Goal: Task Accomplishment & Management: Manage account settings

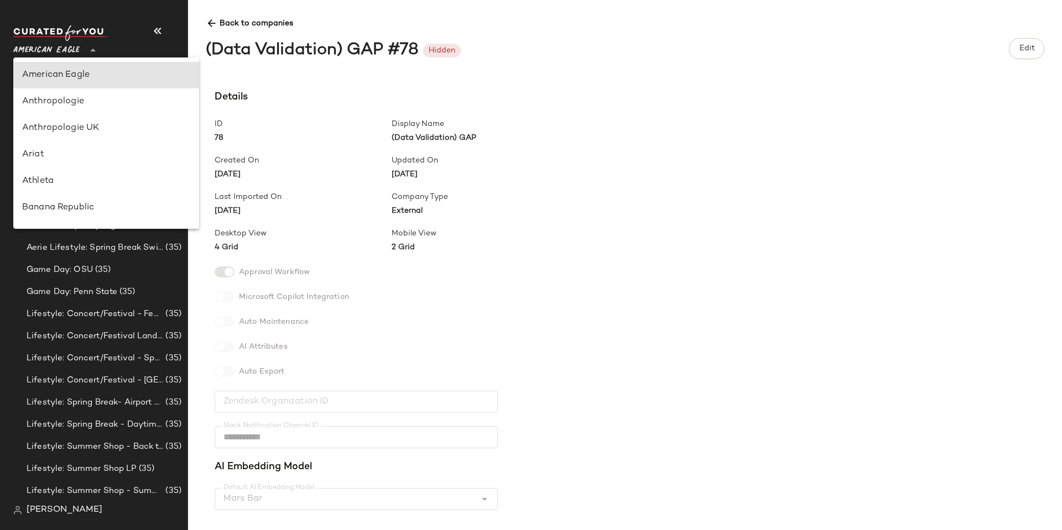
scroll to position [657, 0]
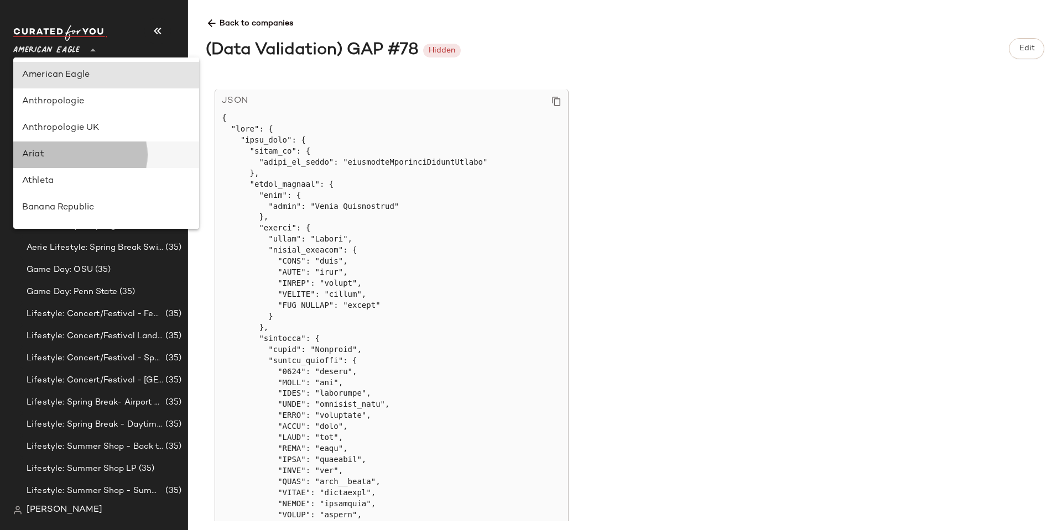
click at [64, 152] on div "Ariat" at bounding box center [106, 154] width 168 height 13
type input "**"
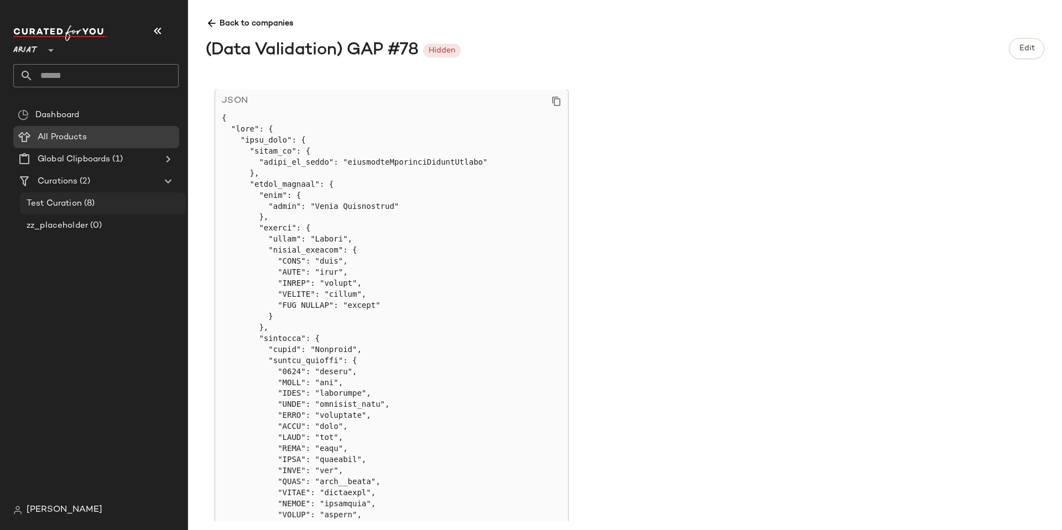
click at [58, 203] on span "Test Curation" at bounding box center [54, 203] width 55 height 13
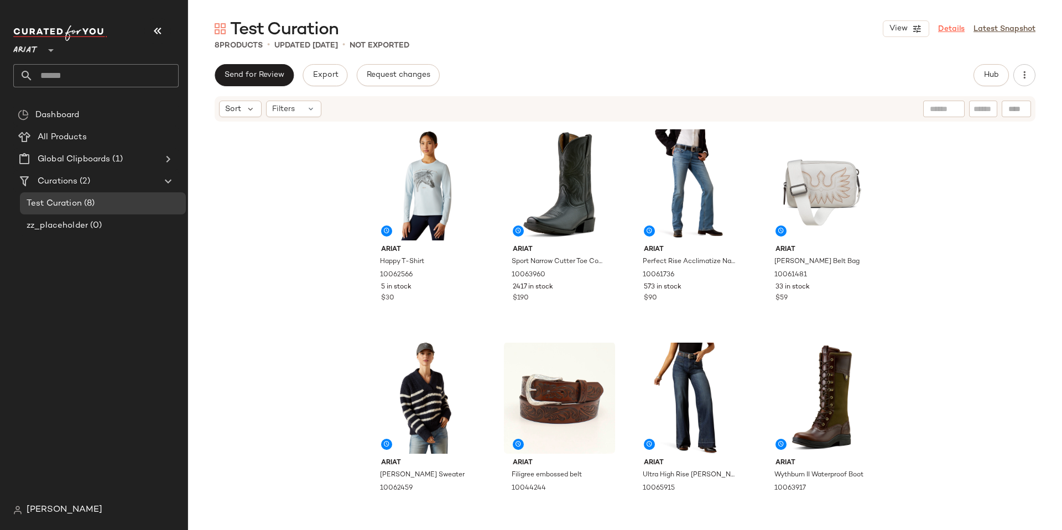
click at [948, 27] on link "Details" at bounding box center [951, 29] width 27 height 12
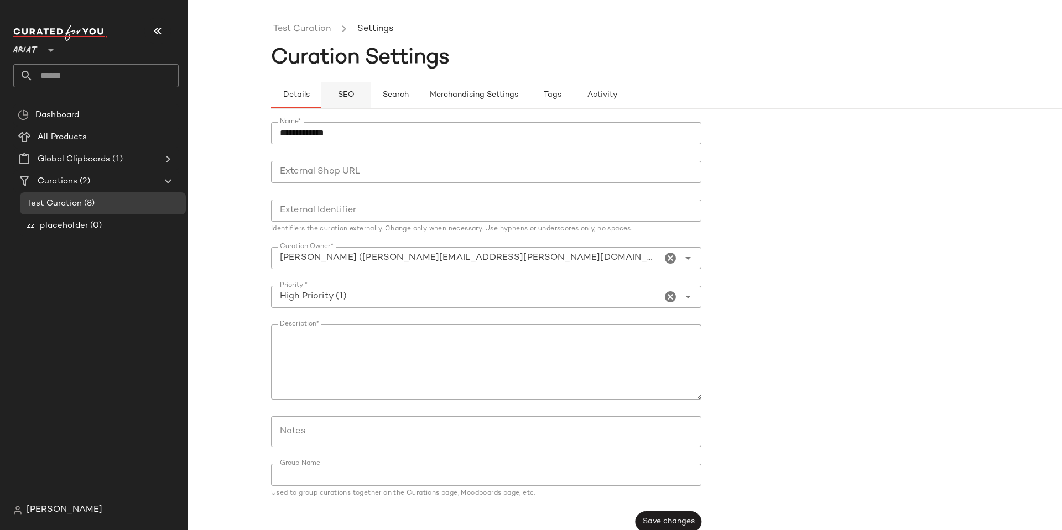
click at [350, 99] on span "SEO" at bounding box center [345, 95] width 17 height 9
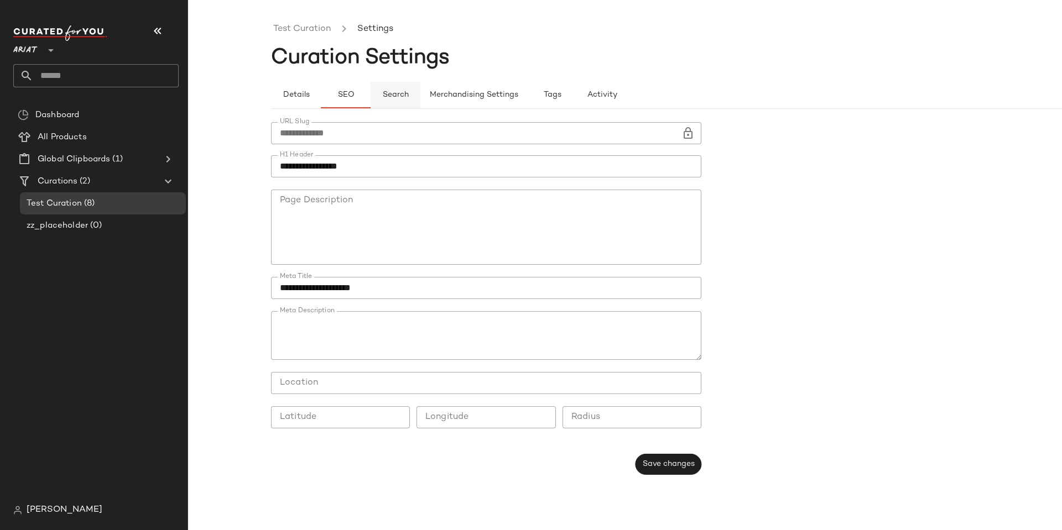
click at [410, 96] on button "Search" at bounding box center [395, 95] width 50 height 27
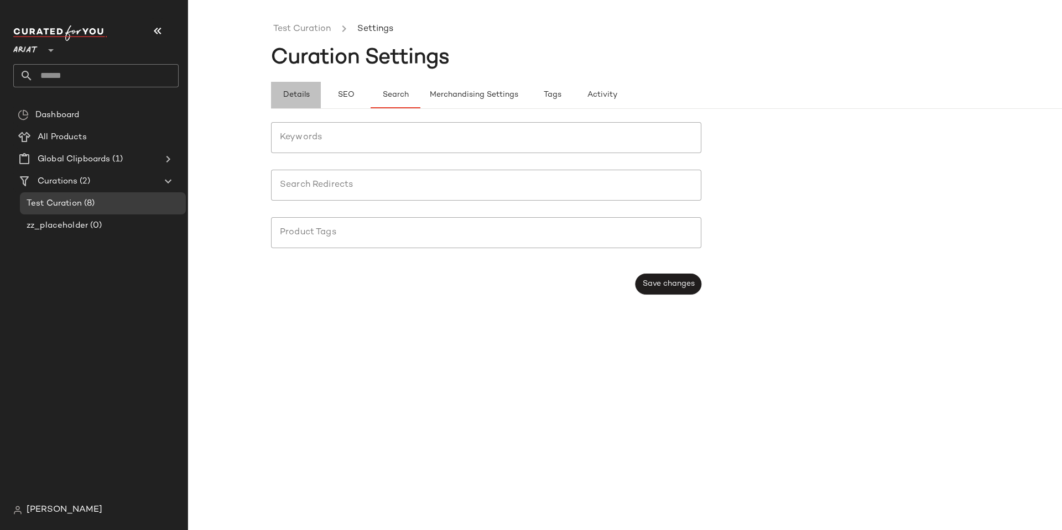
click at [309, 93] on span "Details" at bounding box center [295, 95] width 27 height 9
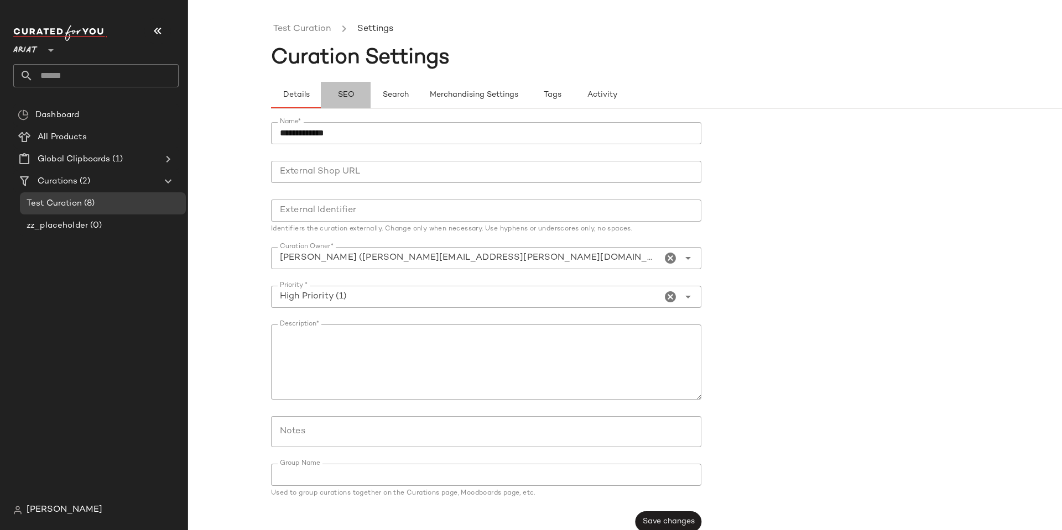
click at [342, 93] on span "SEO" at bounding box center [345, 95] width 17 height 9
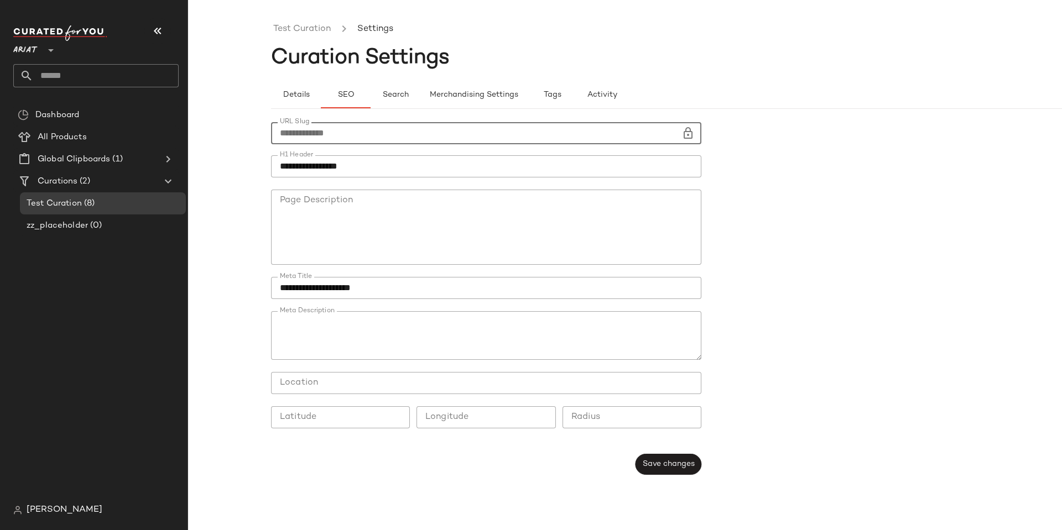
click at [336, 134] on input "**********" at bounding box center [476, 133] width 410 height 22
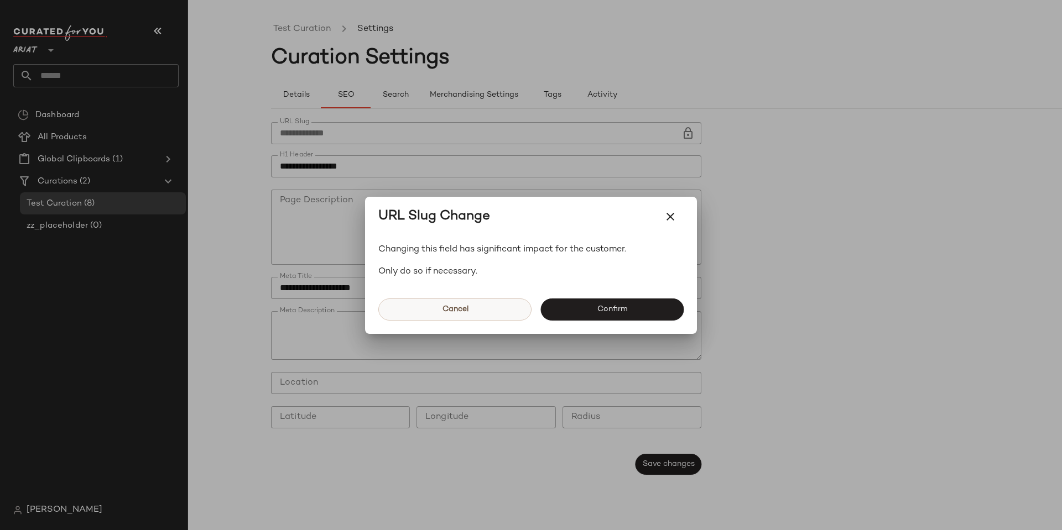
click at [445, 309] on span "Cancel" at bounding box center [454, 309] width 27 height 9
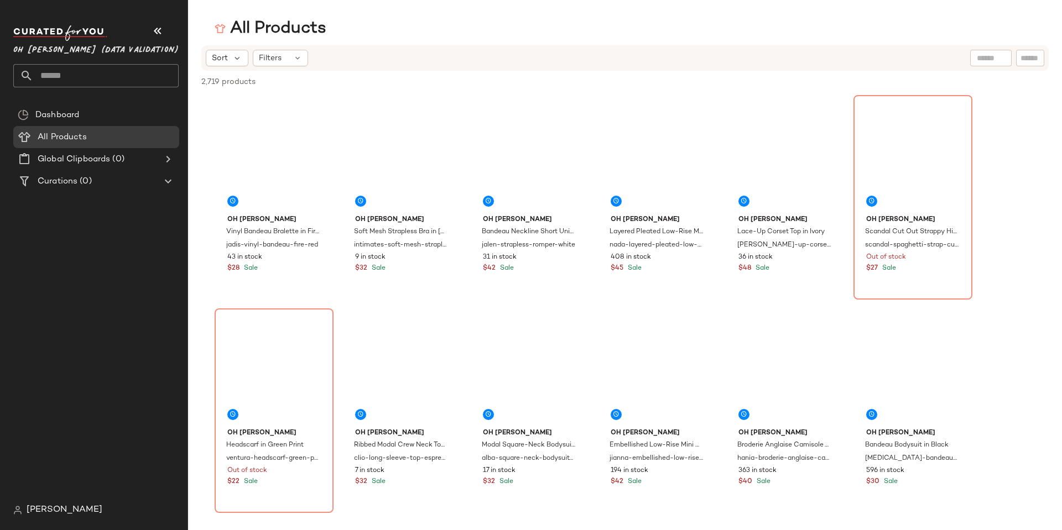
click at [25, 512] on div "[PERSON_NAME]" at bounding box center [57, 510] width 89 height 13
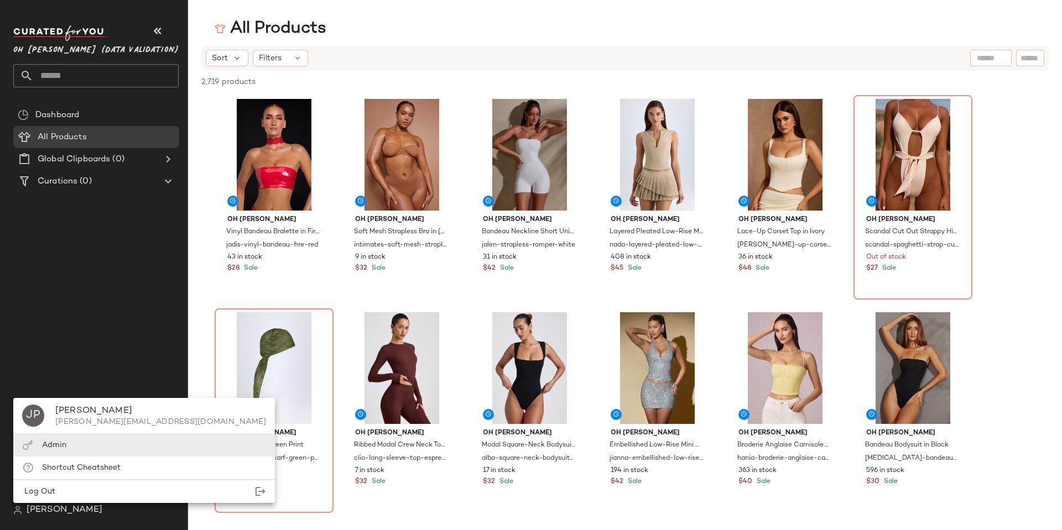
click at [86, 444] on div "Admin" at bounding box center [144, 445] width 262 height 23
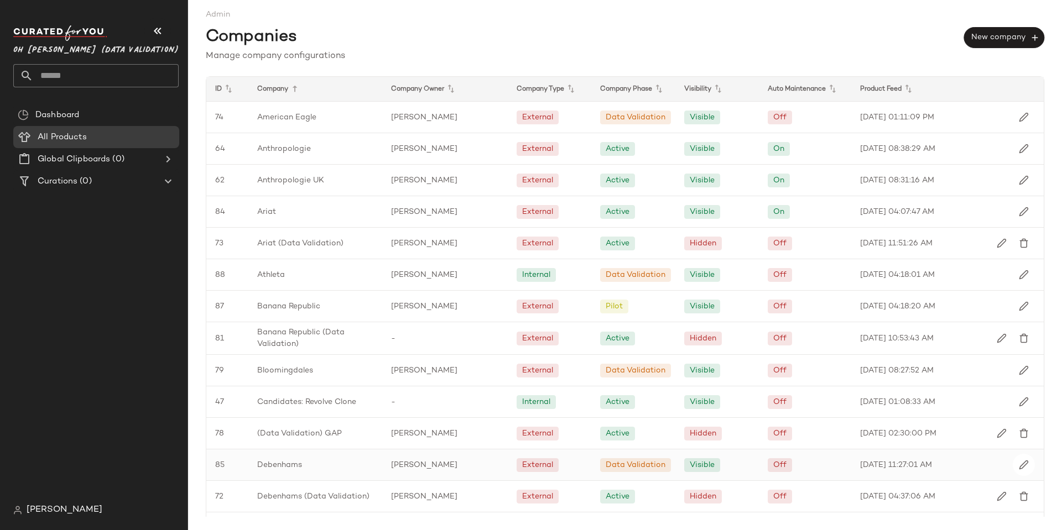
click at [274, 463] on span "Debenhams" at bounding box center [279, 465] width 45 height 12
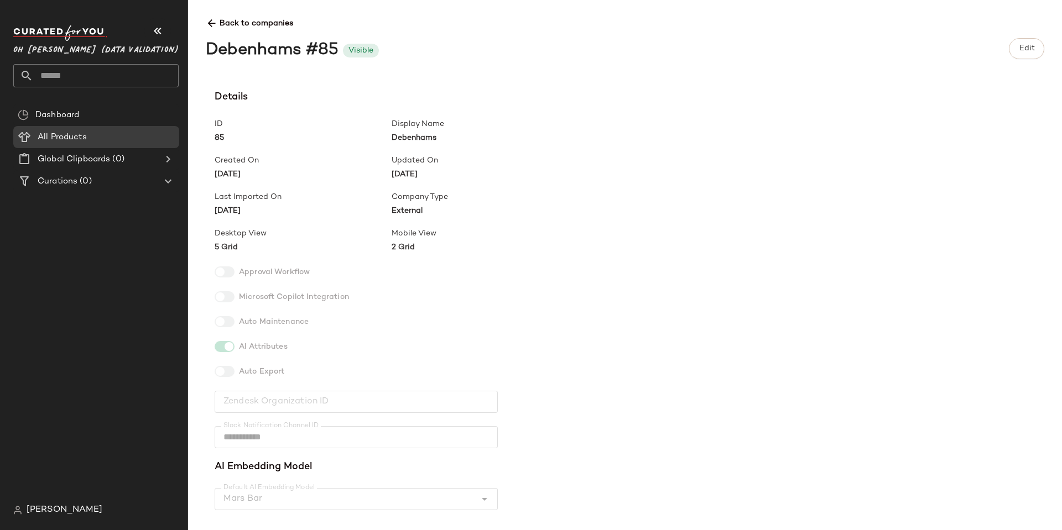
scroll to position [289, 0]
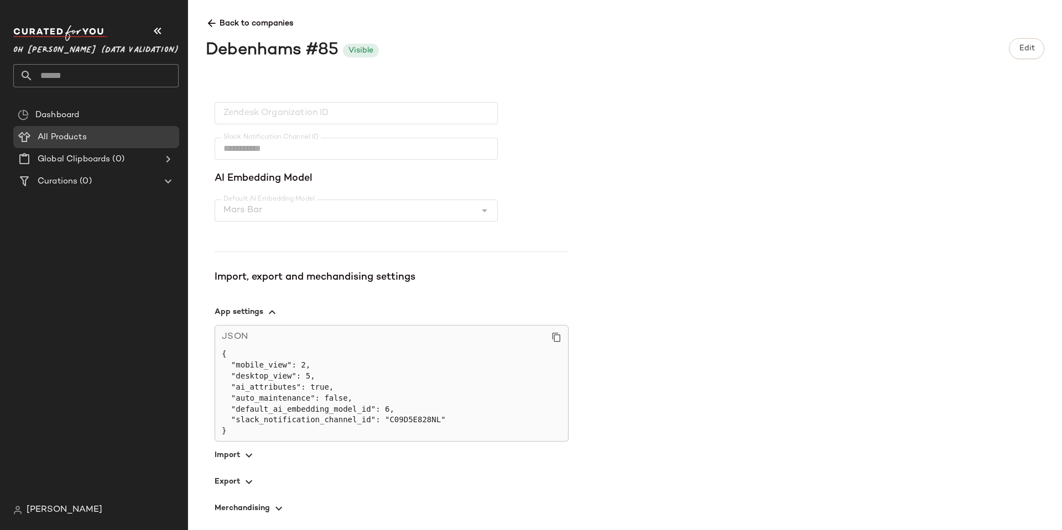
drag, startPoint x: 221, startPoint y: 452, endPoint x: 327, endPoint y: 437, distance: 106.6
click at [221, 451] on span "button" at bounding box center [392, 455] width 354 height 27
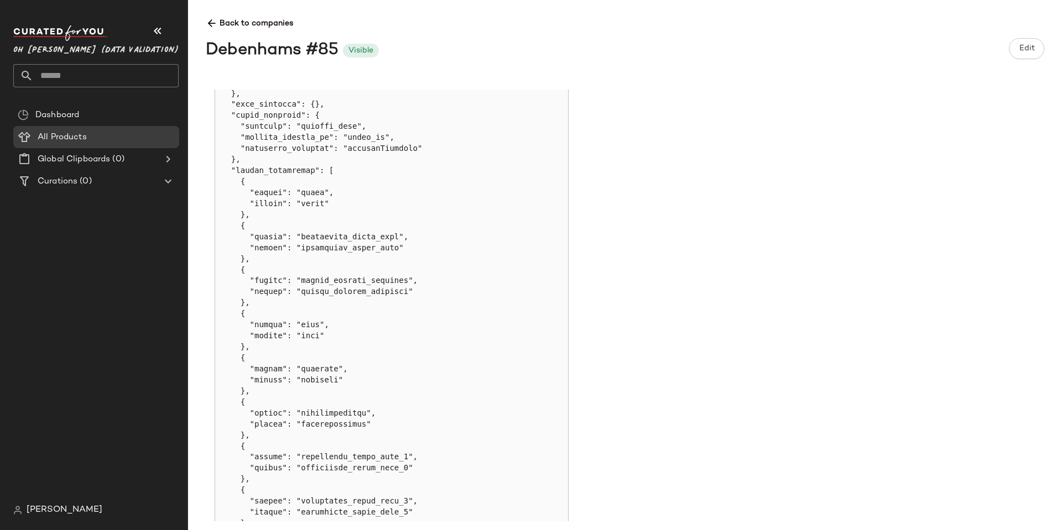
scroll to position [652, 0]
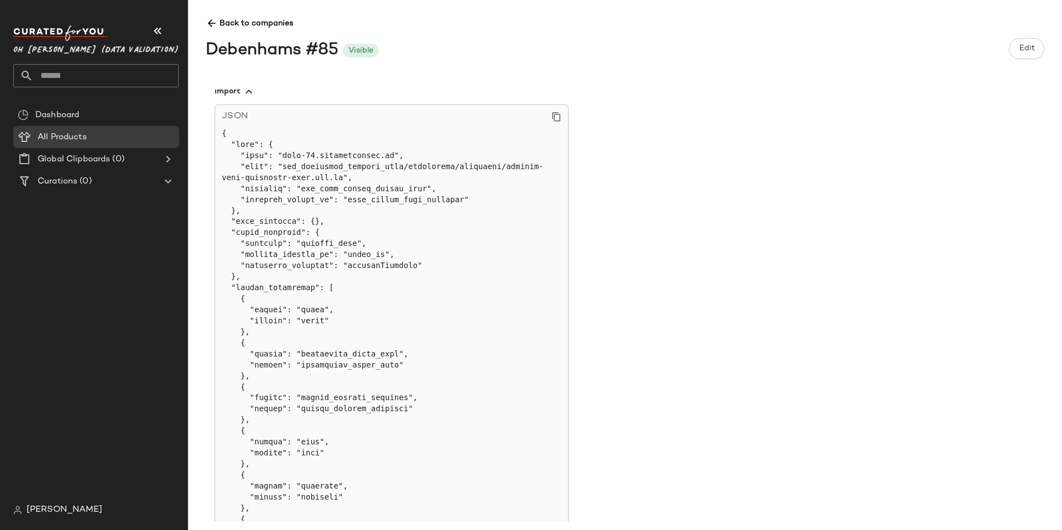
click at [775, 180] on div "**********" at bounding box center [634, 306] width 856 height 432
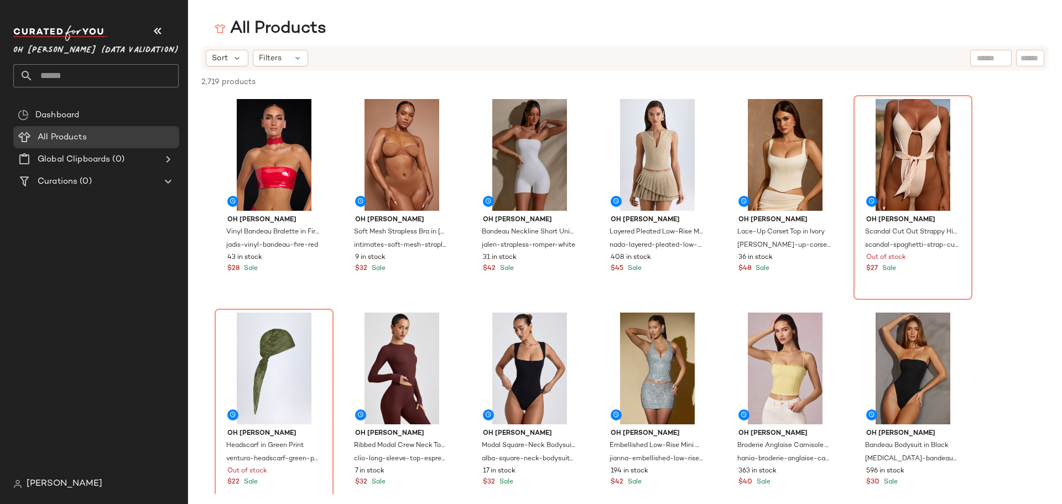
click at [1028, 57] on input "text" at bounding box center [1029, 59] width 19 height 12
type input "*******"
